Goal: Find contact information: Find contact information

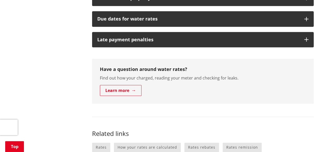
scroll to position [211, 0]
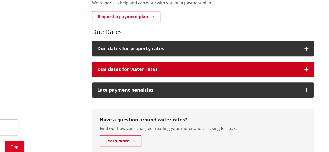
click at [303, 65] on button "Due dates for water rates" at bounding box center [203, 70] width 222 height 16
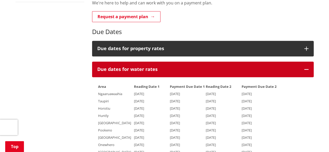
click at [305, 68] on icon "button" at bounding box center [307, 69] width 4 height 4
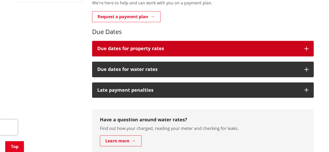
click at [308, 48] on icon "button" at bounding box center [307, 49] width 4 height 4
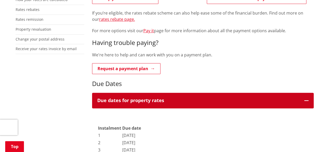
click at [309, 101] on button "Due dates for property rates" at bounding box center [203, 101] width 222 height 16
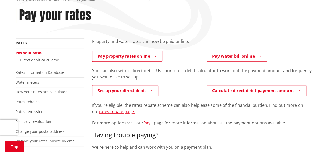
scroll to position [55, 0]
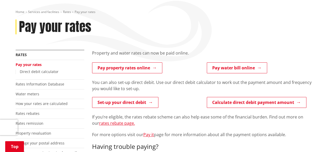
click at [117, 50] on div "Home Services and facilities Rates Pay your rates Pay your rates" at bounding box center [165, 30] width 306 height 40
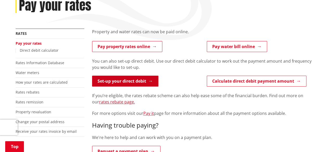
scroll to position [81, 0]
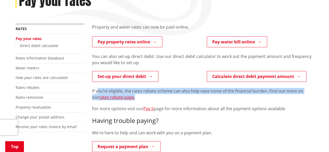
drag, startPoint x: 99, startPoint y: 91, endPoint x: 245, endPoint y: 98, distance: 146.8
click at [245, 98] on p "If you’re eligible, the rates rebate scheme can also help ease some of the fina…" at bounding box center [203, 94] width 222 height 12
click at [185, 98] on p "If you’re eligible, the rates rebate scheme can also help ease some of the fina…" at bounding box center [203, 94] width 222 height 12
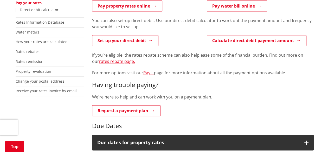
scroll to position [133, 0]
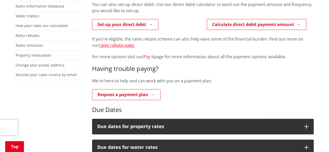
click at [152, 57] on link "Pay it" at bounding box center [148, 57] width 11 height 6
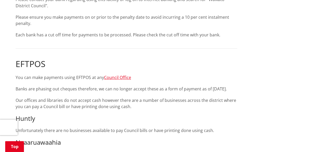
scroll to position [833, 0]
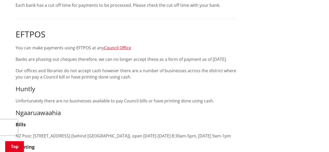
click at [55, 60] on p "Banks are phasing out cheques therefore, we can no longer accept these as a for…" at bounding box center [127, 59] width 222 height 6
click at [165, 59] on p "Banks are phasing out cheques therefore, we can no longer accept these as a for…" at bounding box center [127, 59] width 222 height 6
click at [123, 47] on link "Council Office" at bounding box center [117, 48] width 27 height 6
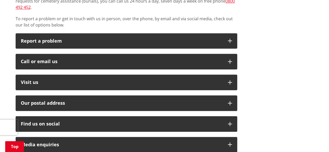
scroll to position [26, 0]
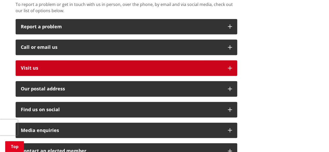
scroll to position [156, 0]
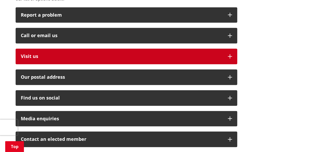
click at [225, 50] on button "Visit us" at bounding box center [127, 57] width 222 height 16
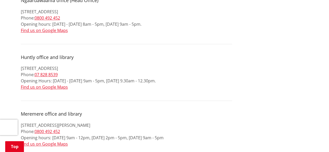
scroll to position [182, 0]
